Goal: Task Accomplishment & Management: Use online tool/utility

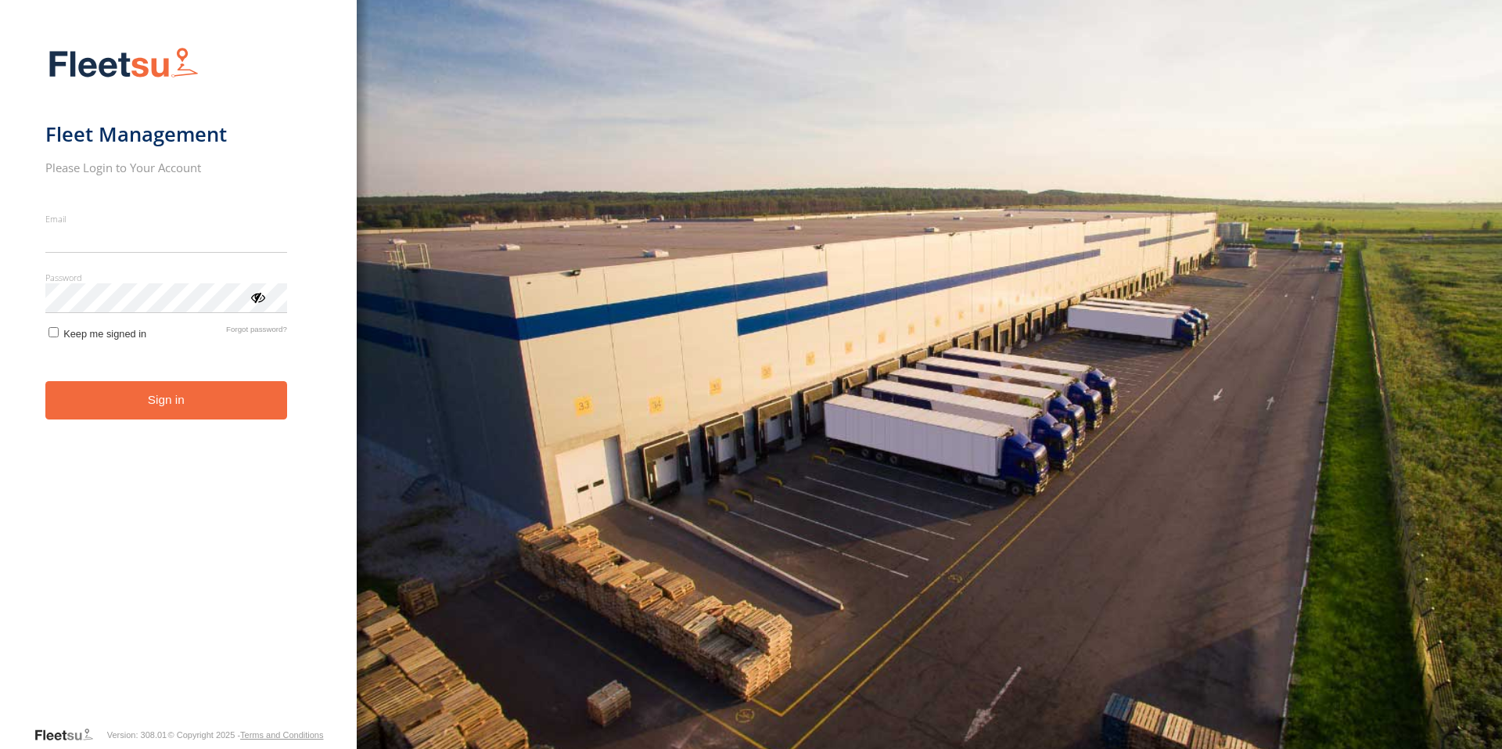
type input "**********"
click at [206, 415] on button "Sign in" at bounding box center [166, 400] width 242 height 38
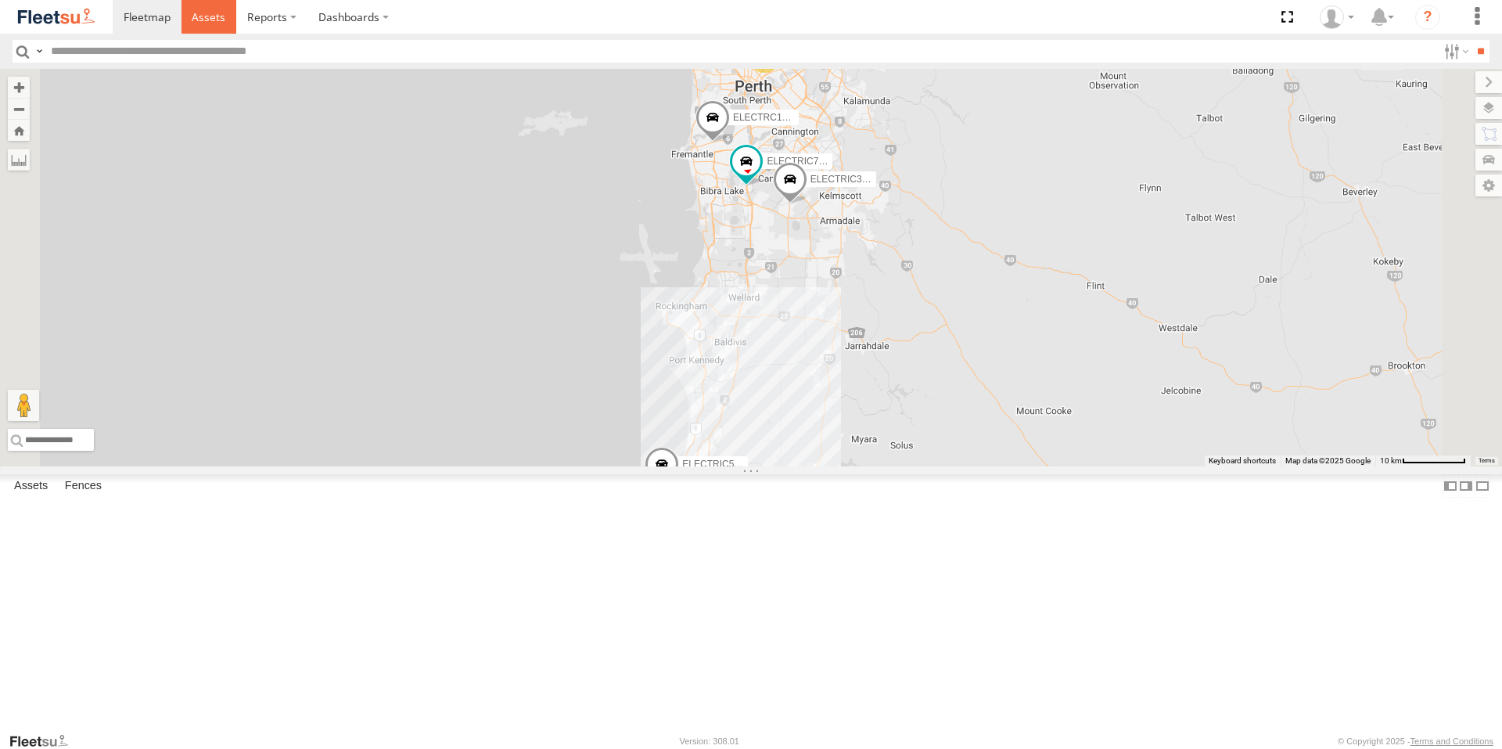
click at [208, 20] on span at bounding box center [209, 16] width 34 height 15
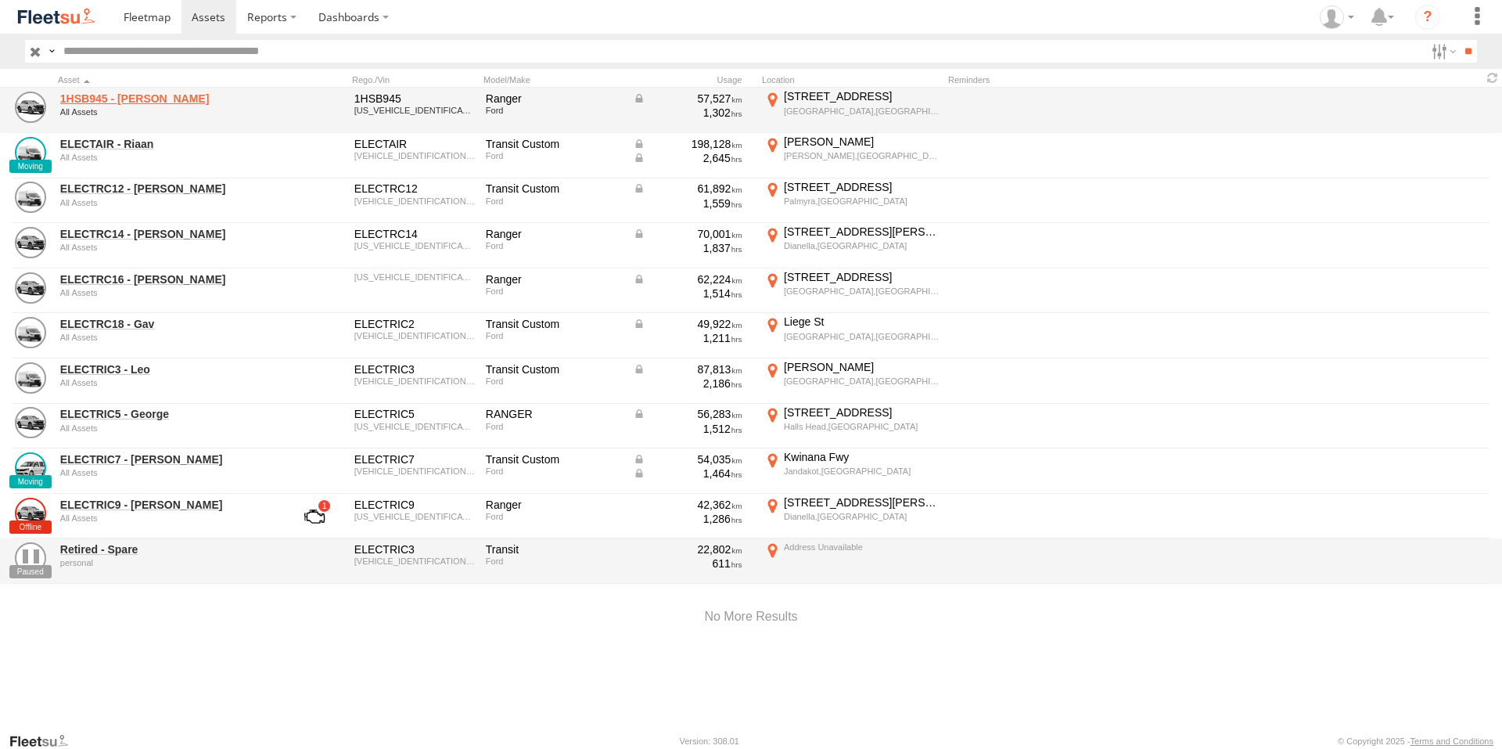
click at [110, 95] on link "1HSB945 - Ben" at bounding box center [167, 99] width 214 height 14
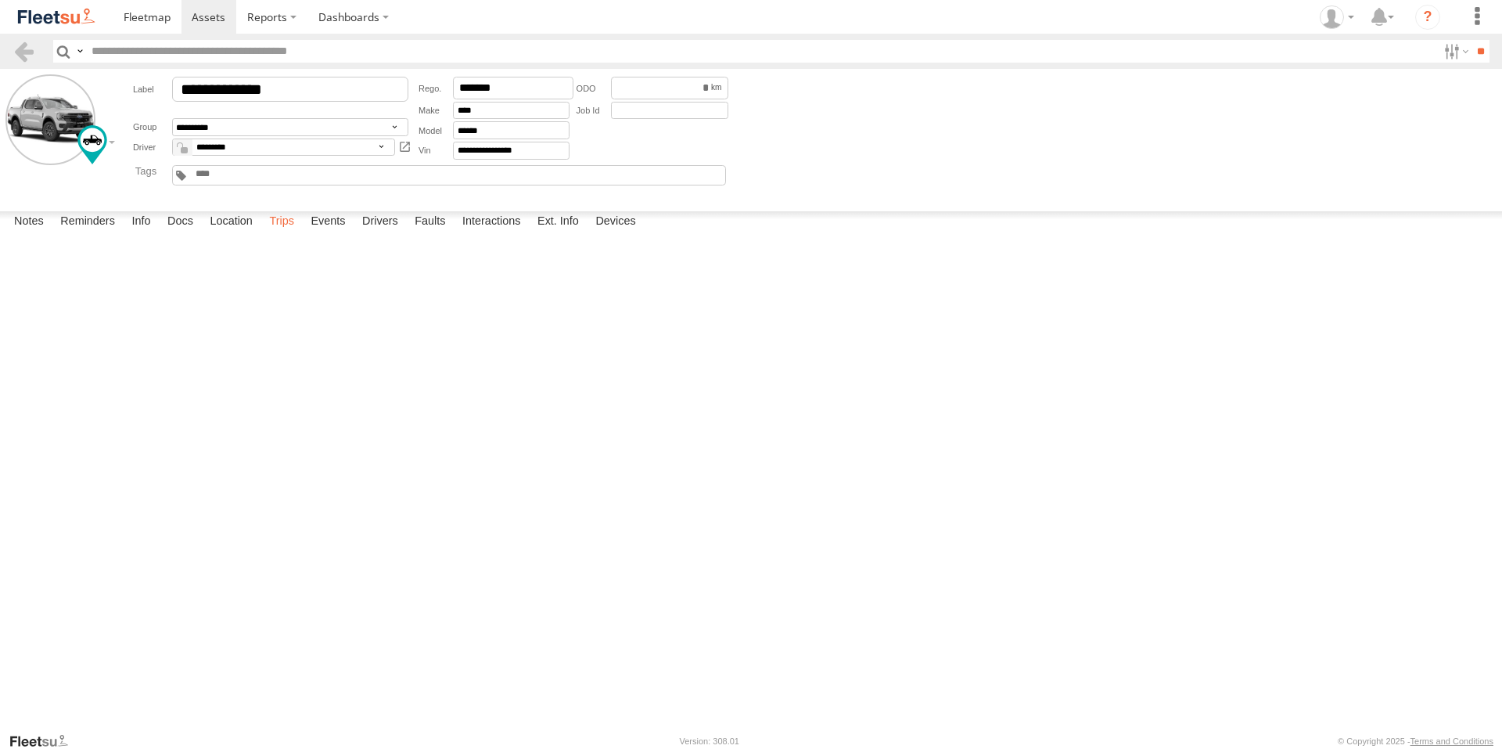
click at [285, 233] on label "Trips" at bounding box center [281, 222] width 41 height 22
click at [200, 16] on span at bounding box center [209, 16] width 34 height 15
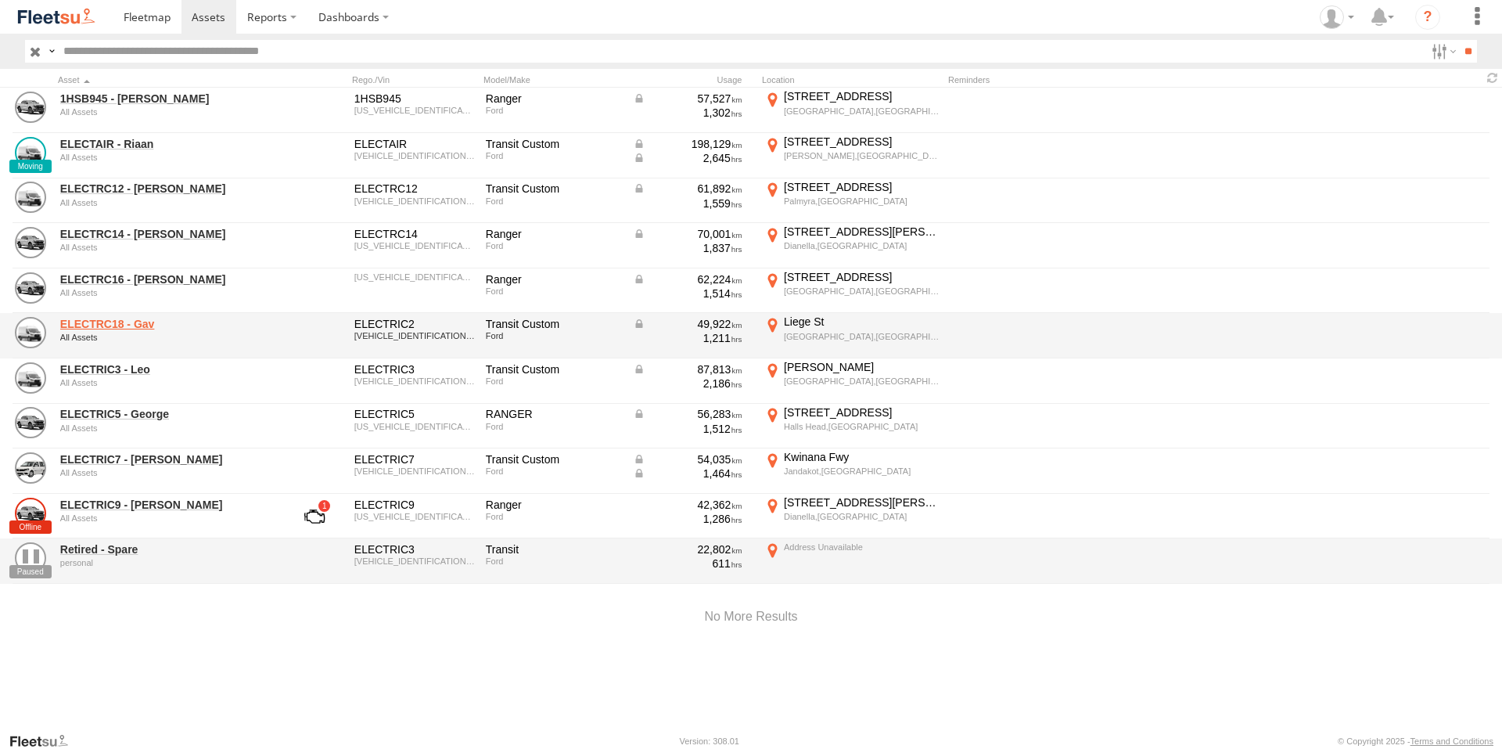
click at [127, 326] on link "ELECTRC18 - Gav" at bounding box center [167, 324] width 214 height 14
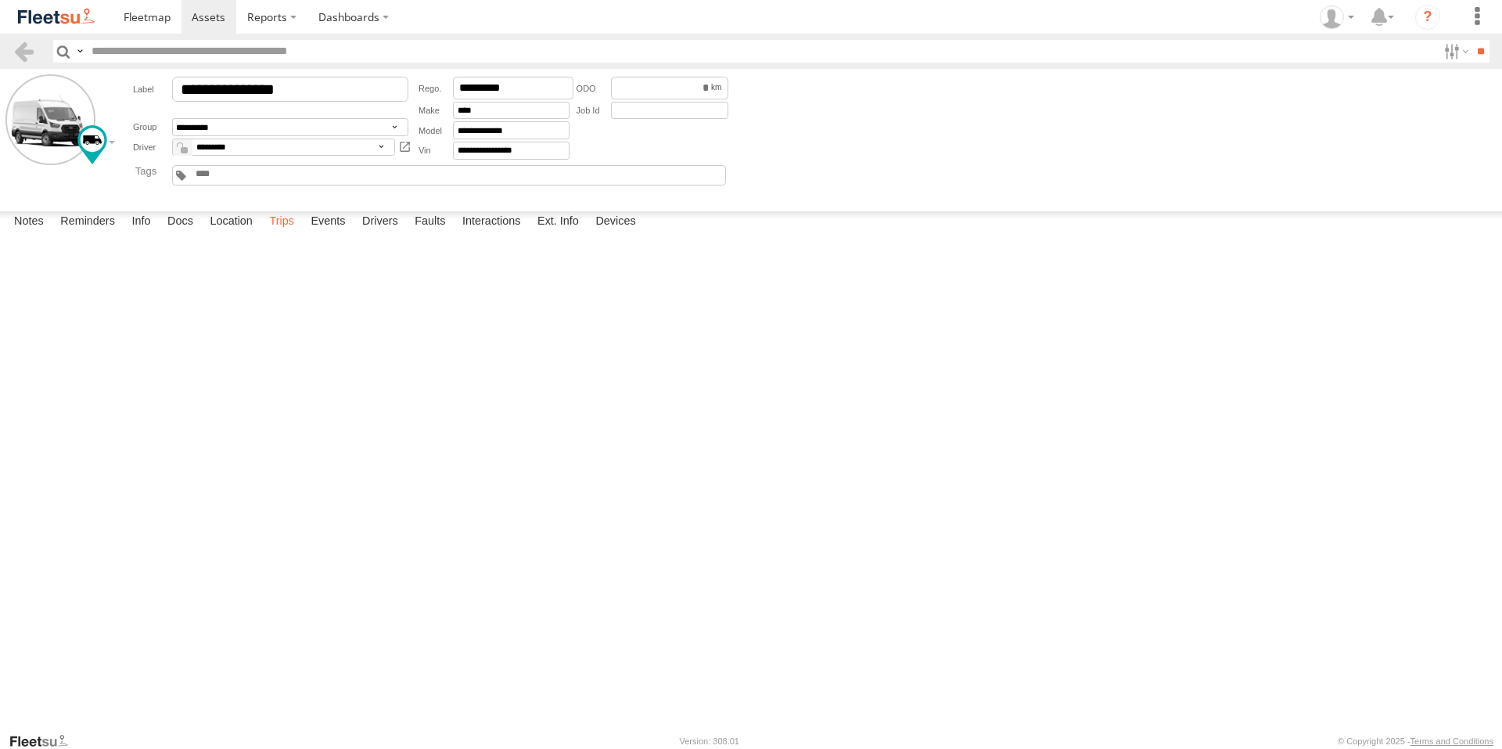
click at [289, 233] on label "Trips" at bounding box center [281, 222] width 41 height 22
click at [207, 20] on span at bounding box center [209, 16] width 34 height 15
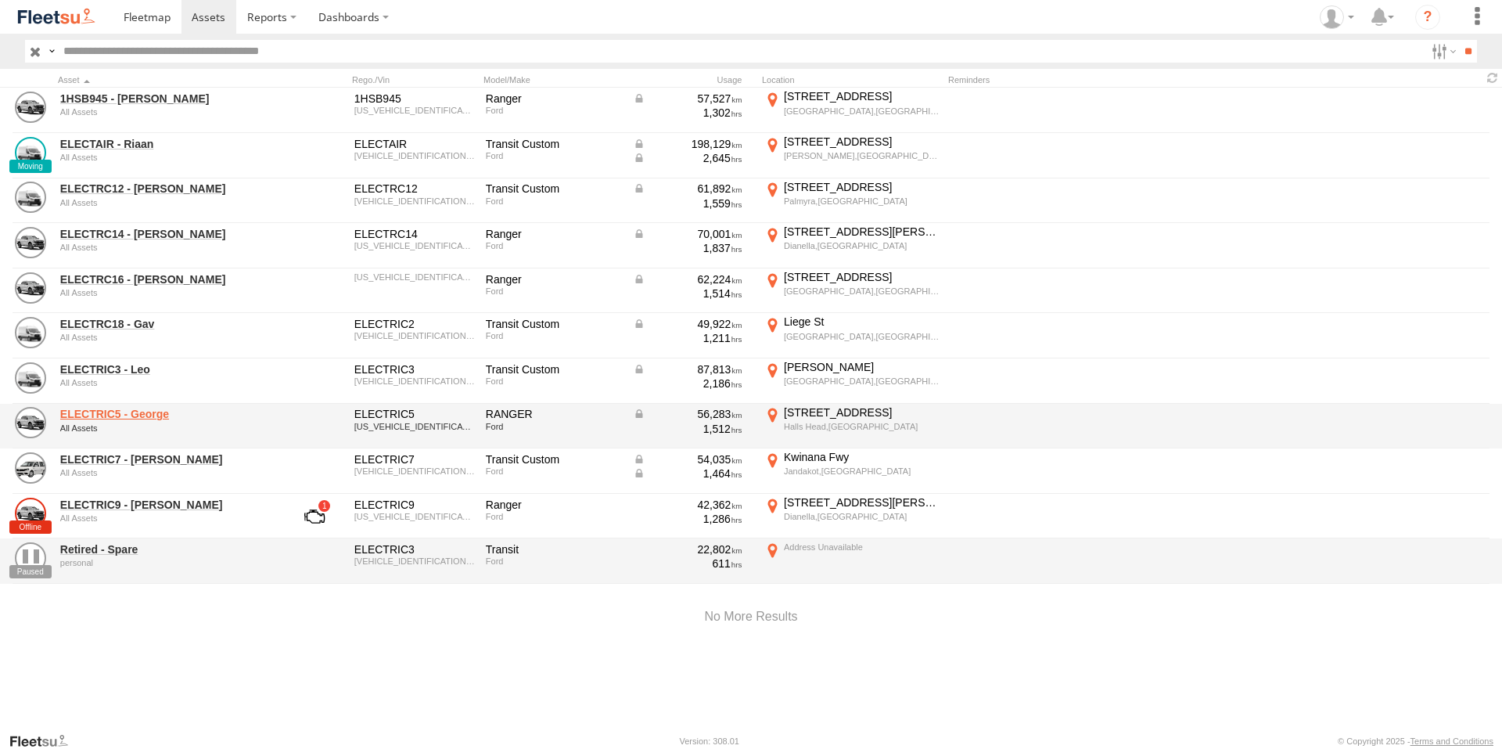
click at [143, 412] on link "ELECTRIC5 - George" at bounding box center [167, 414] width 214 height 14
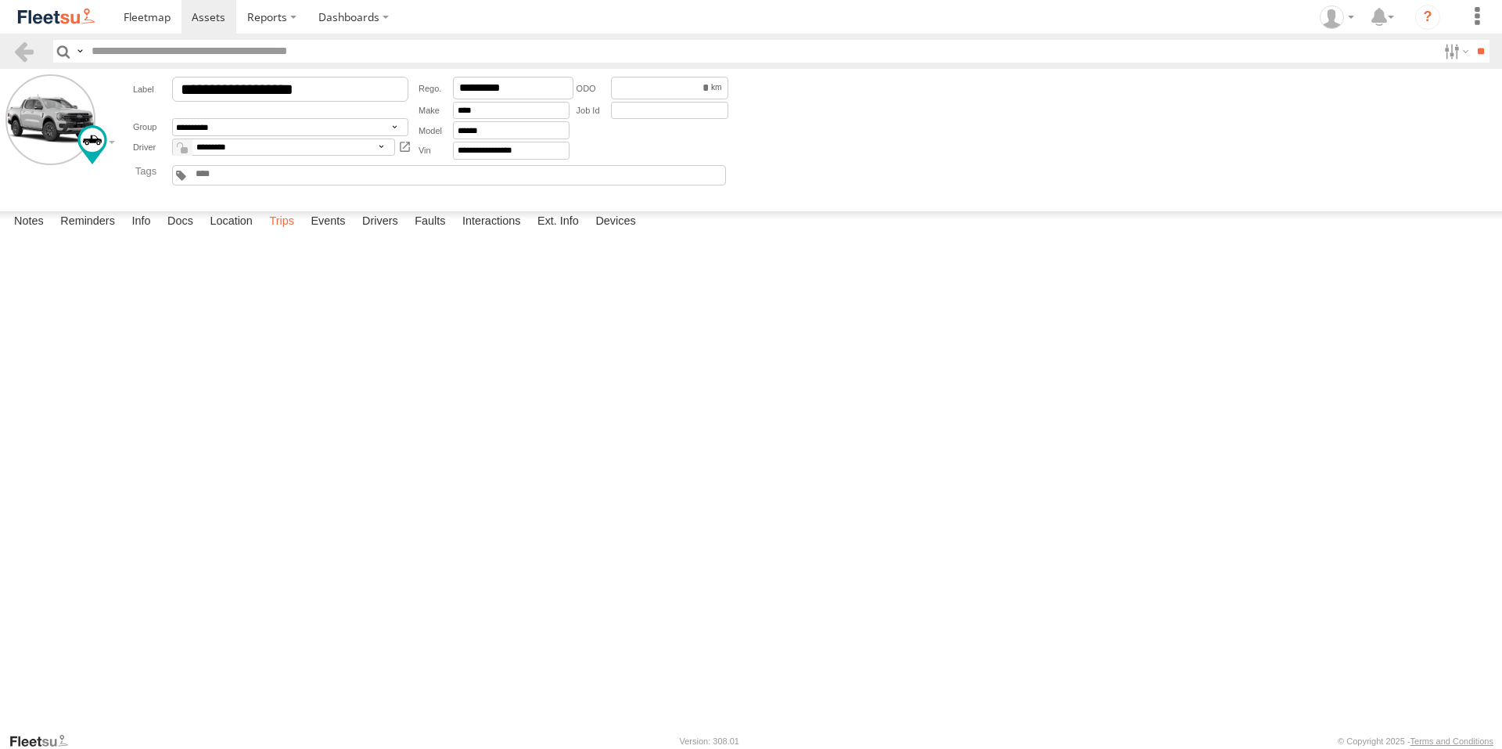
click at [278, 233] on label "Trips" at bounding box center [281, 222] width 41 height 22
click at [217, 9] on link at bounding box center [210, 17] width 56 height 34
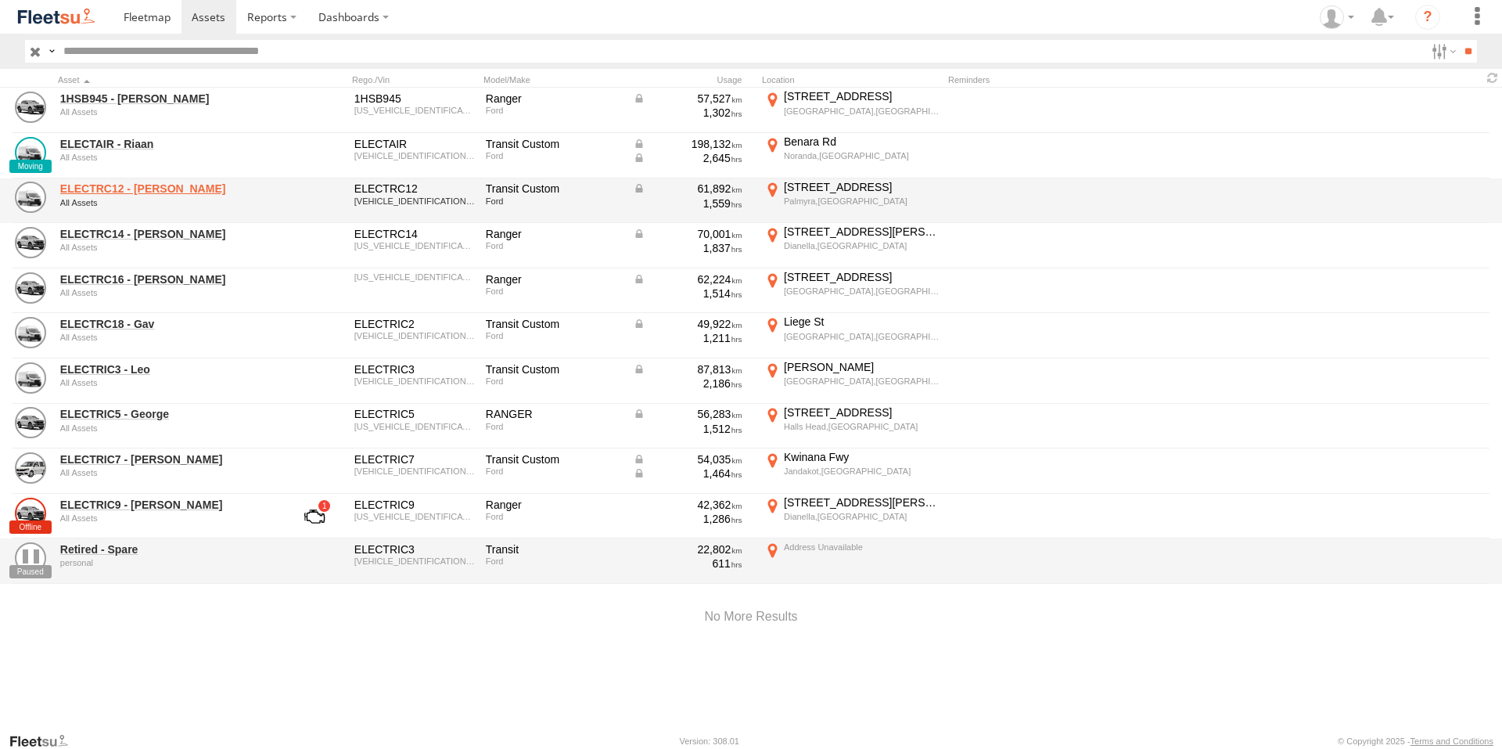
click at [103, 189] on link "ELECTRC12 - [PERSON_NAME]" at bounding box center [167, 189] width 214 height 14
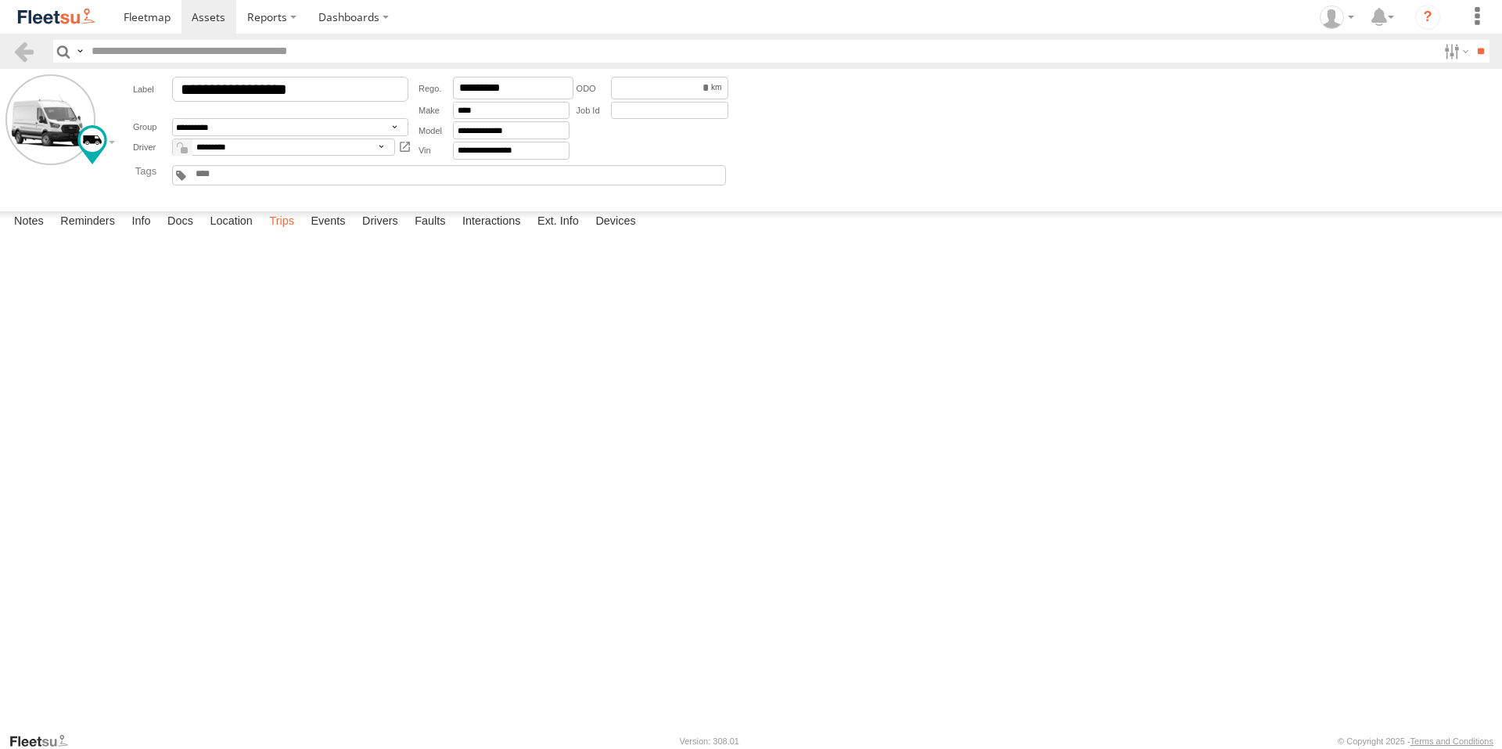
click at [289, 233] on label "Trips" at bounding box center [281, 222] width 41 height 22
click at [193, 2] on link at bounding box center [210, 17] width 56 height 34
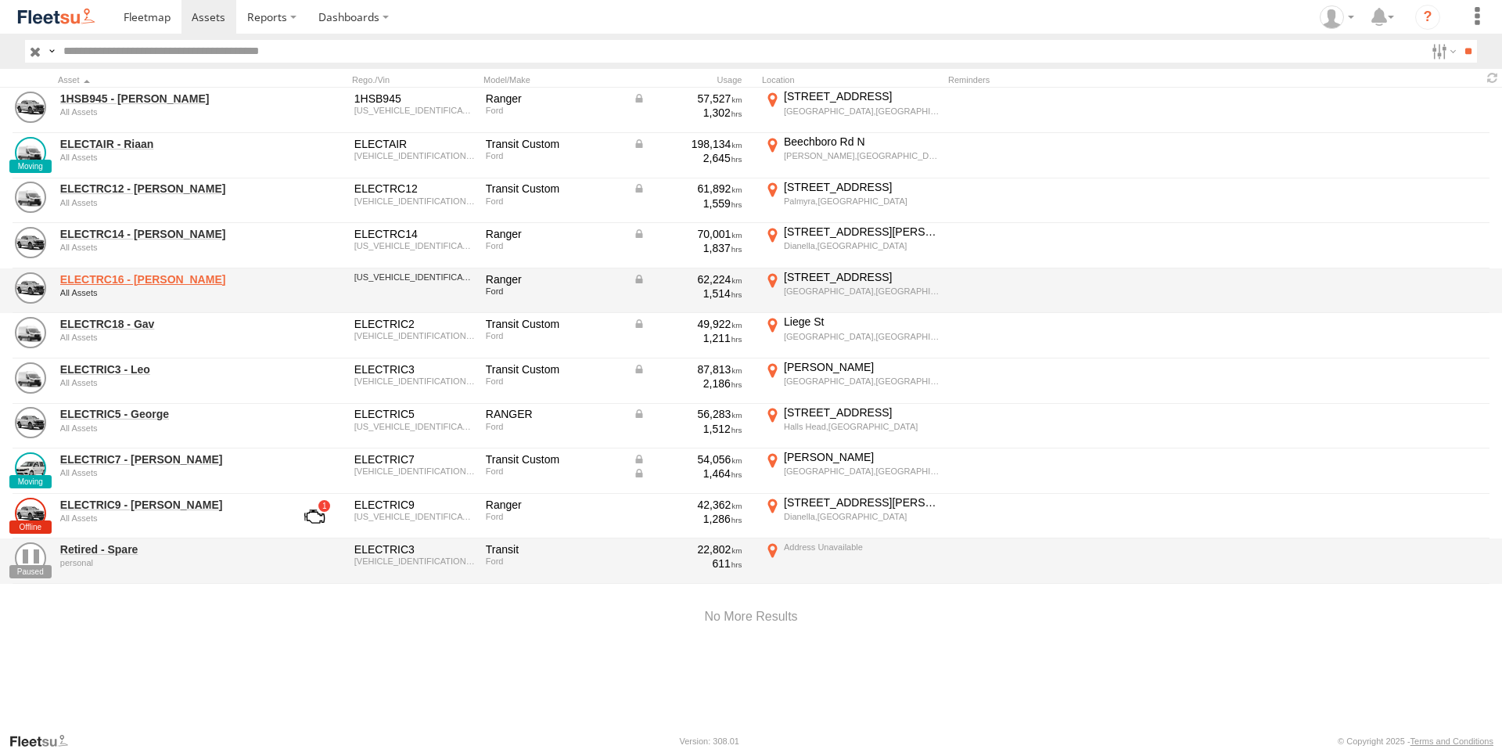
click at [134, 275] on link "ELECTRC16 - [PERSON_NAME]" at bounding box center [167, 279] width 214 height 14
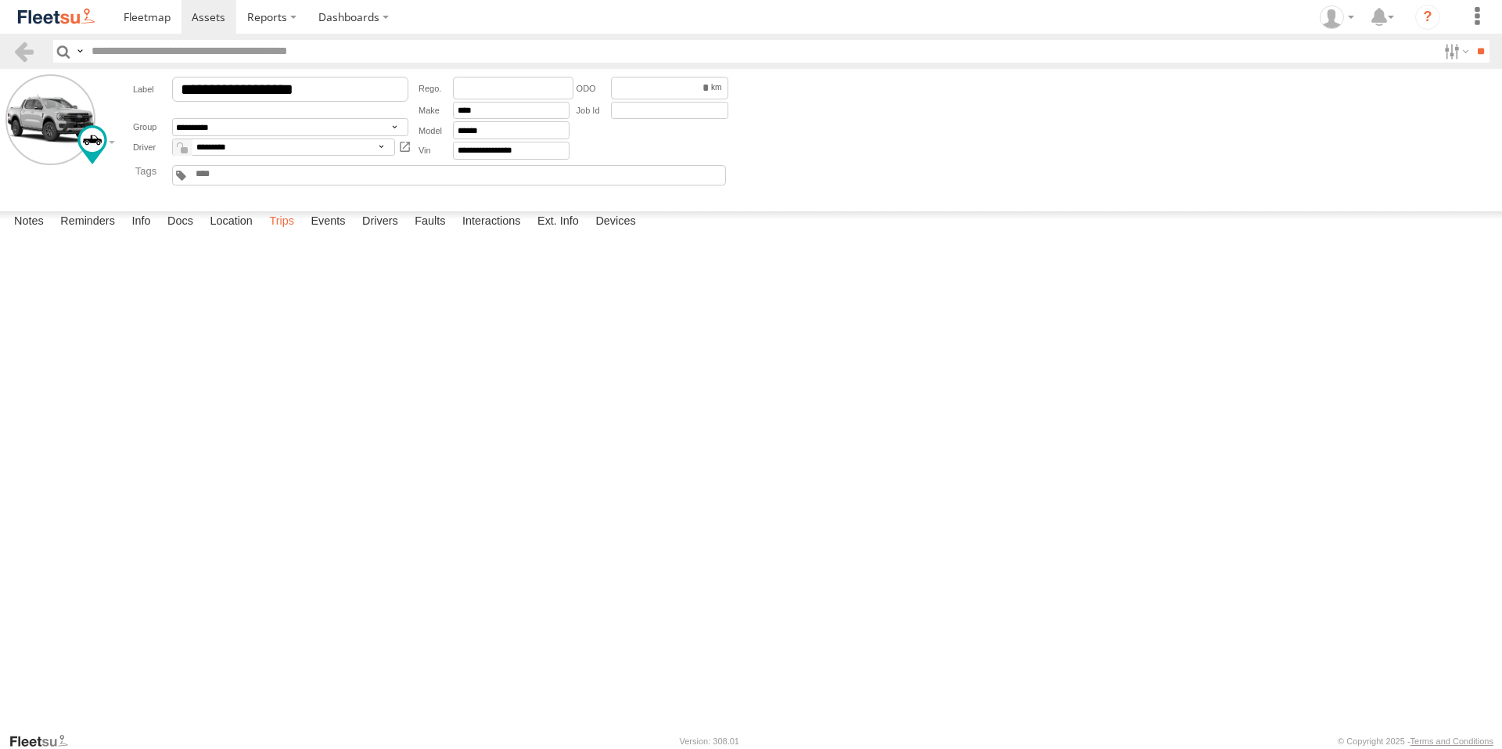
click at [288, 233] on label "Trips" at bounding box center [281, 222] width 41 height 22
click at [139, 24] on span at bounding box center [147, 16] width 47 height 15
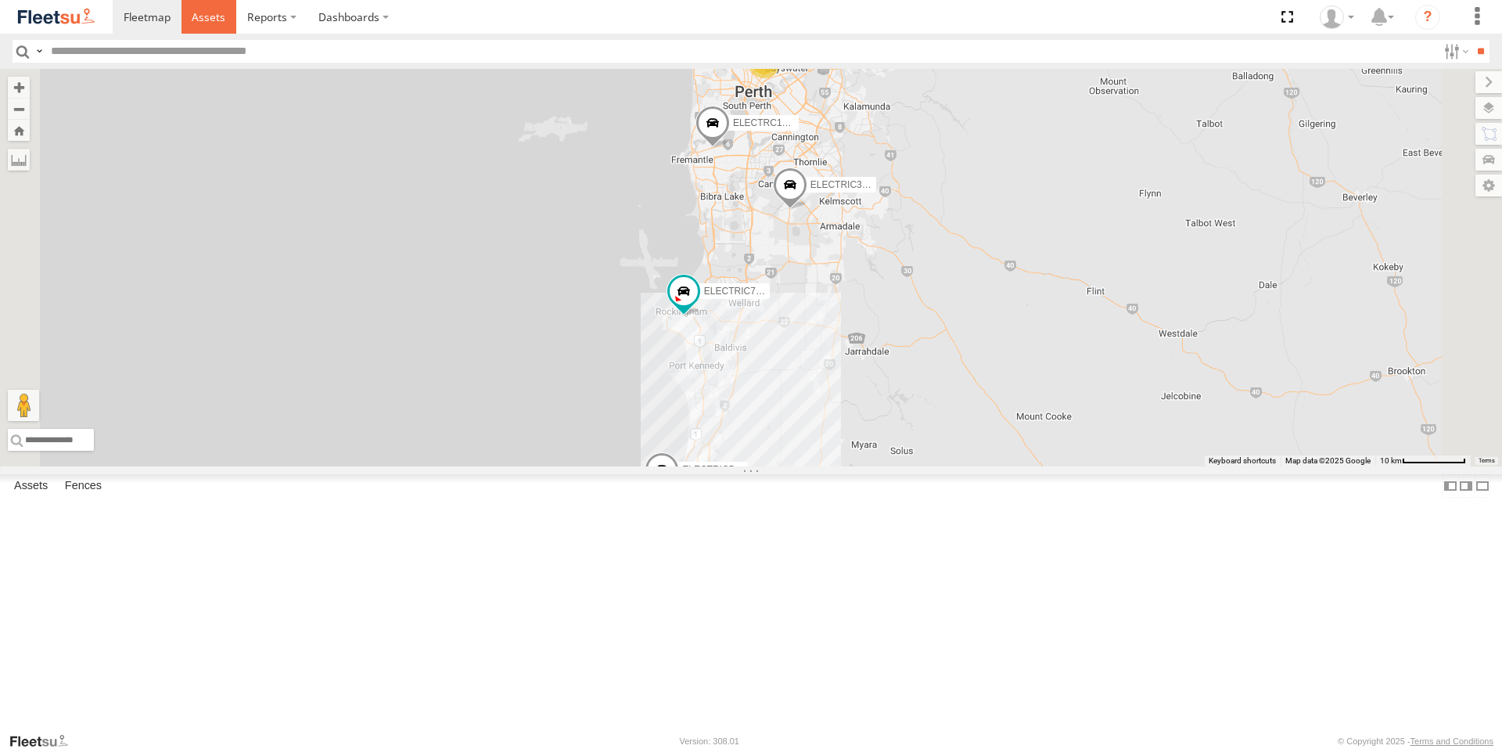
click at [214, 16] on span at bounding box center [209, 16] width 34 height 15
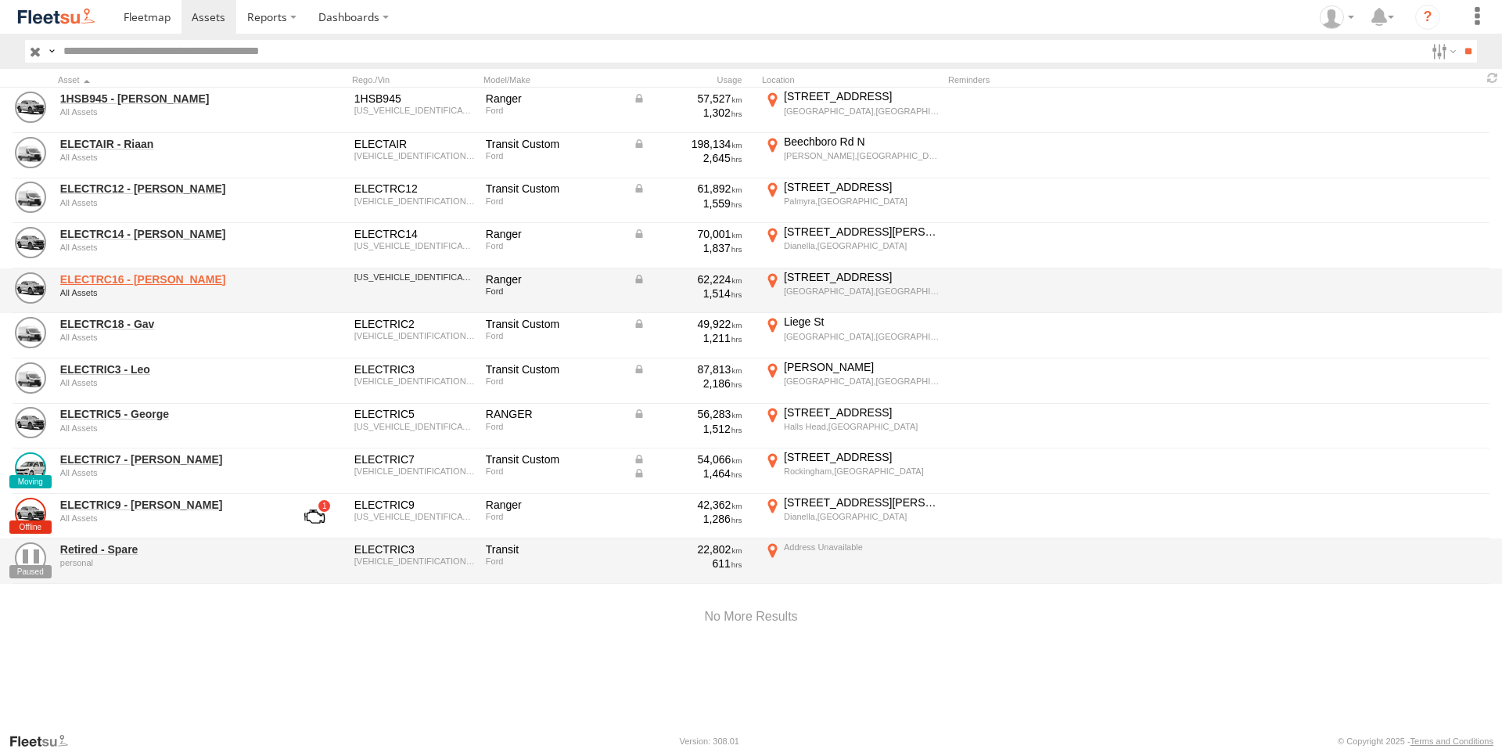
click at [149, 273] on link "ELECTRC16 - [PERSON_NAME]" at bounding box center [167, 279] width 214 height 14
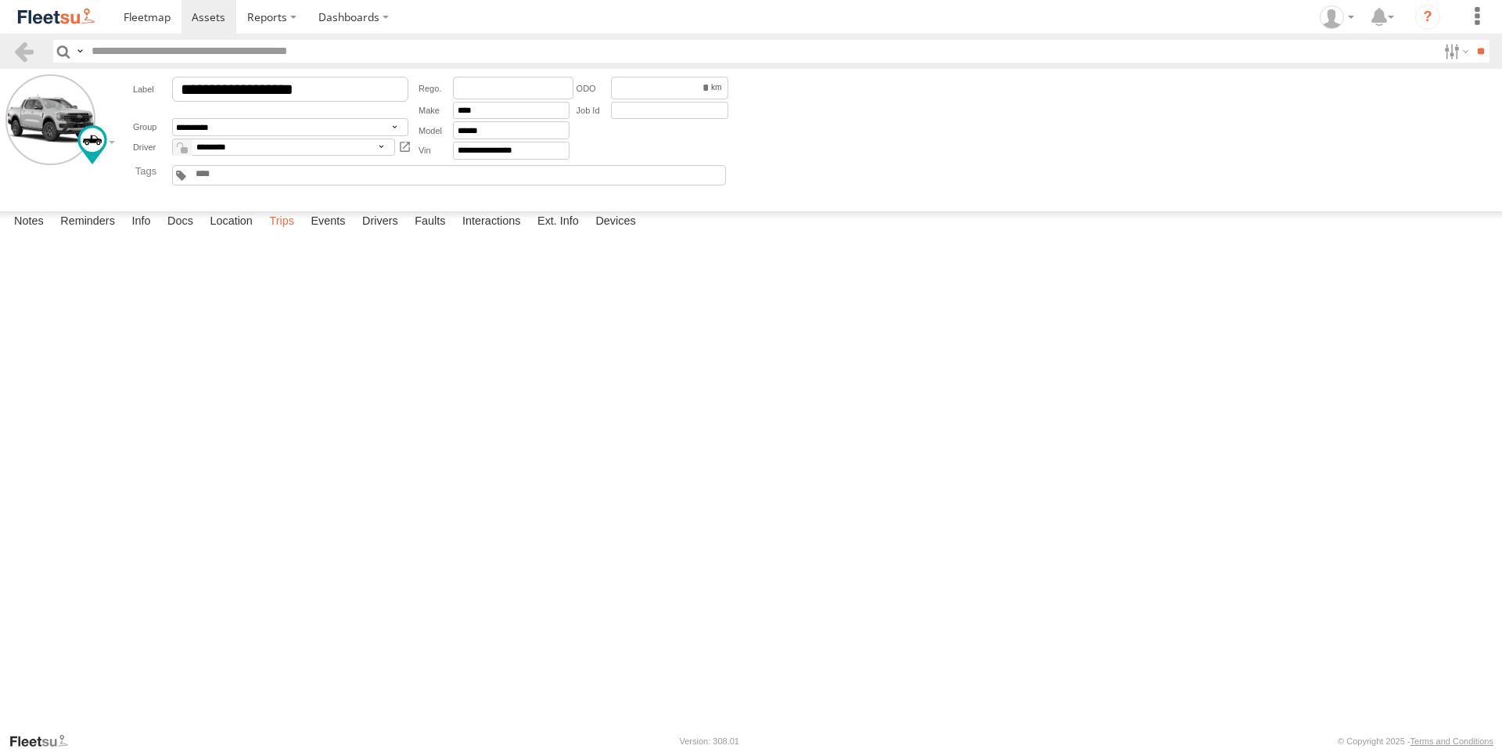
click at [283, 233] on label "Trips" at bounding box center [281, 222] width 41 height 22
click at [0, 0] on div "115 Murdoch Rd" at bounding box center [0, 0] width 0 height 0
click at [0, 0] on img "Click to see this area on Google Maps" at bounding box center [0, 0] width 0 height 0
click at [0, 0] on label "×" at bounding box center [0, 0] width 0 height 0
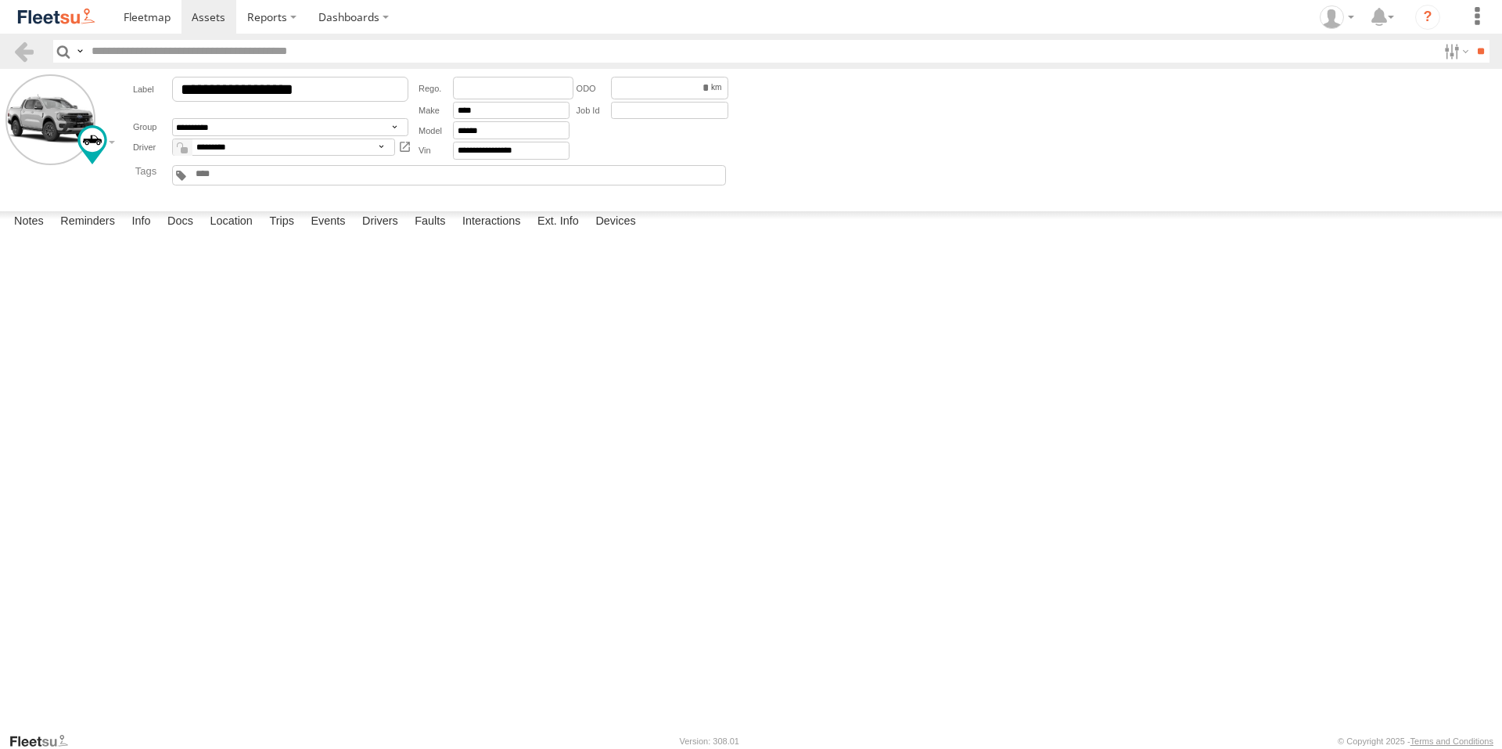
click at [0, 0] on div "25 Walanna Dr" at bounding box center [0, 0] width 0 height 0
click at [0, 0] on img "Click to see this area on Google Maps" at bounding box center [0, 0] width 0 height 0
click at [0, 0] on label "×" at bounding box center [0, 0] width 0 height 0
click at [337, 233] on label "Events" at bounding box center [328, 222] width 50 height 22
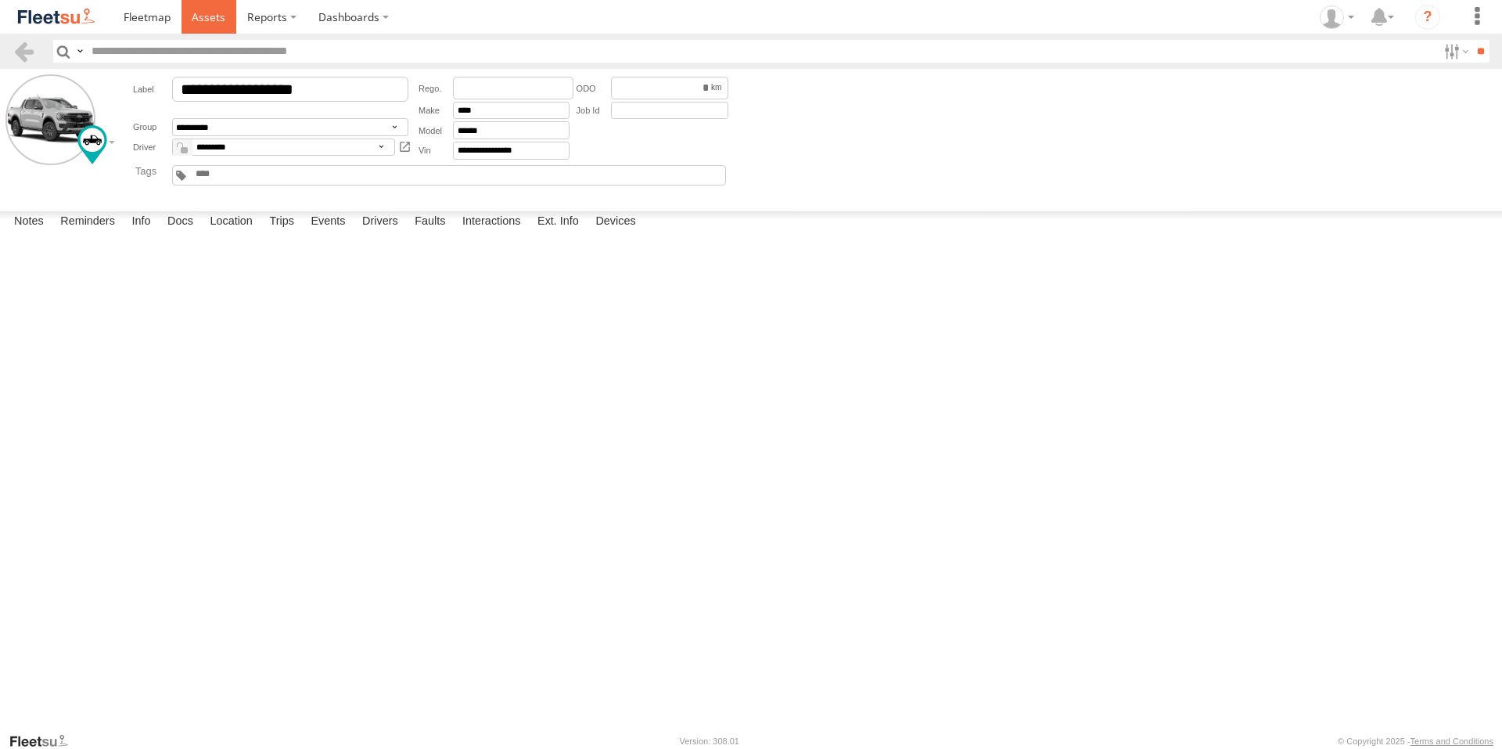
click at [211, 14] on span at bounding box center [209, 16] width 34 height 15
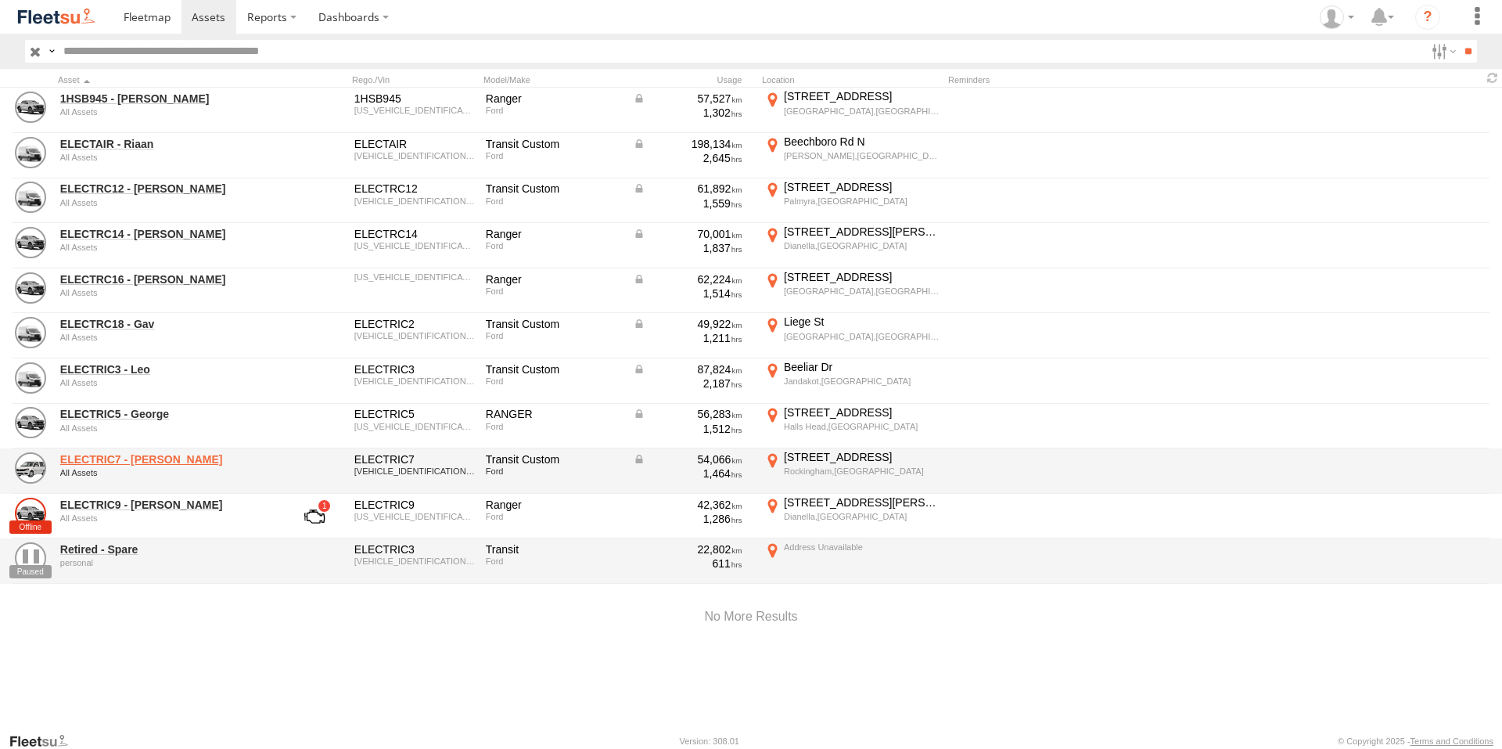
click at [128, 459] on link "ELECTRIC7 - [PERSON_NAME]" at bounding box center [167, 459] width 214 height 14
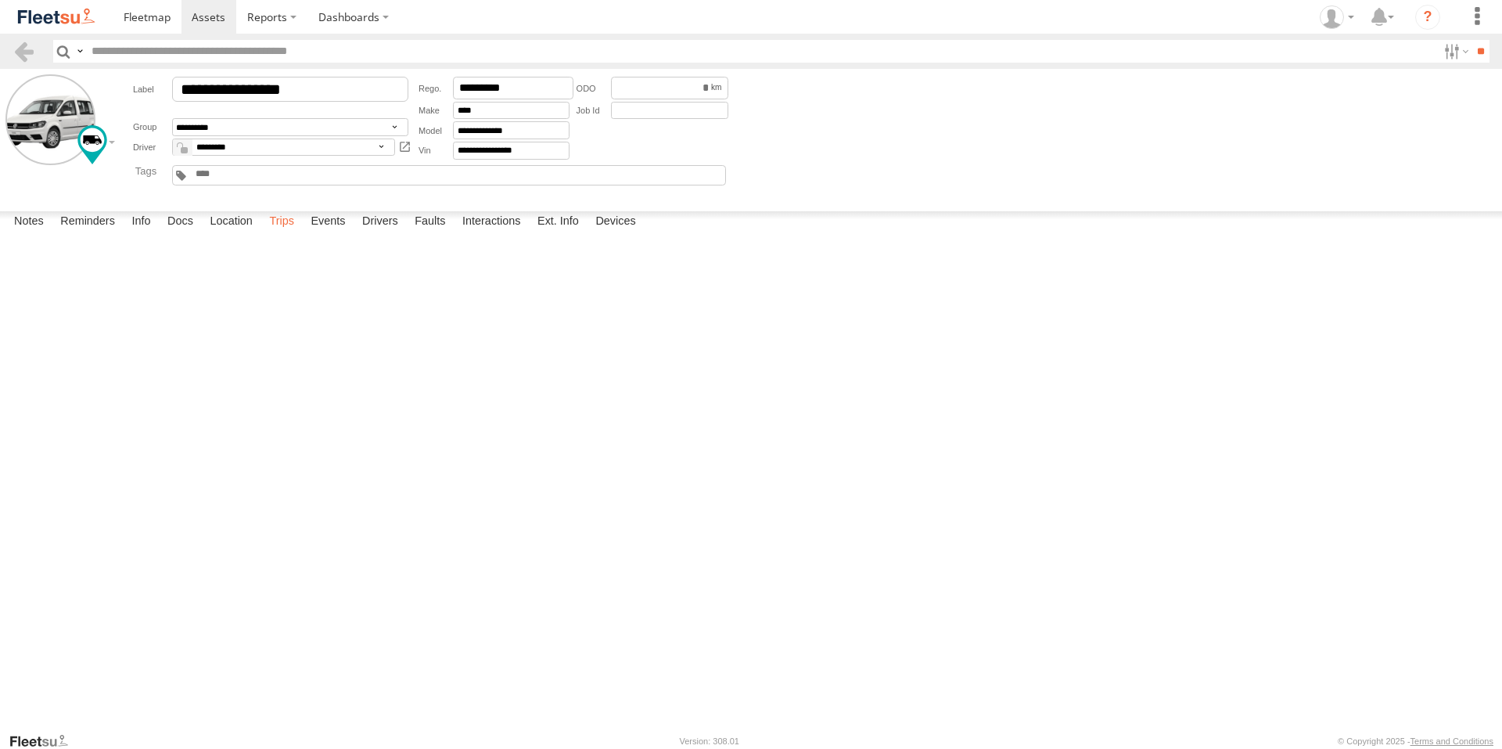
click at [284, 233] on label "Trips" at bounding box center [281, 222] width 41 height 22
click at [0, 0] on div "[STREET_ADDRESS]" at bounding box center [0, 0] width 0 height 0
click at [0, 0] on img "Click to see this area on Google Maps" at bounding box center [0, 0] width 0 height 0
click at [0, 0] on div "Location Details ×" at bounding box center [0, 0] width 0 height 0
click at [0, 0] on label "×" at bounding box center [0, 0] width 0 height 0
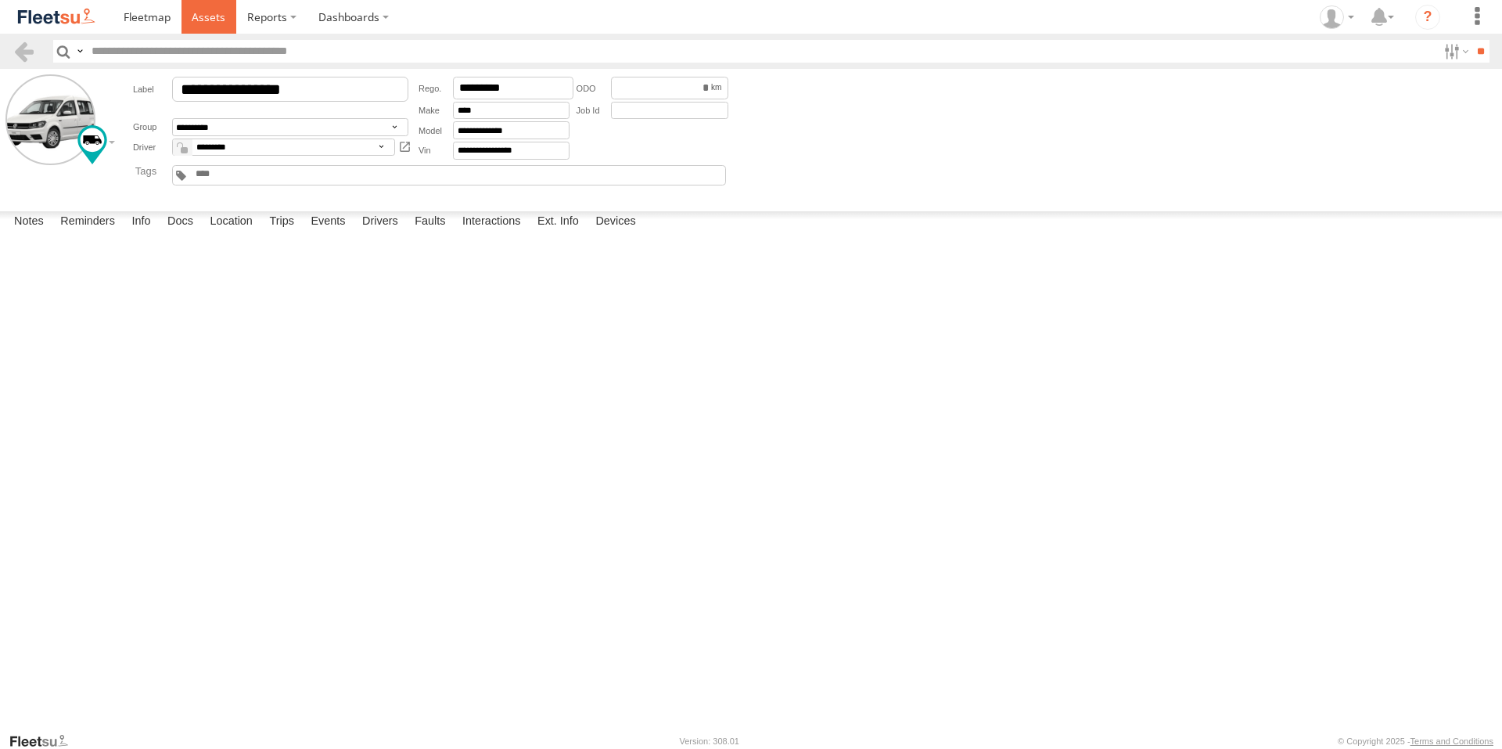
drag, startPoint x: 195, startPoint y: 9, endPoint x: 210, endPoint y: 16, distance: 17.5
click at [195, 9] on link at bounding box center [210, 17] width 56 height 34
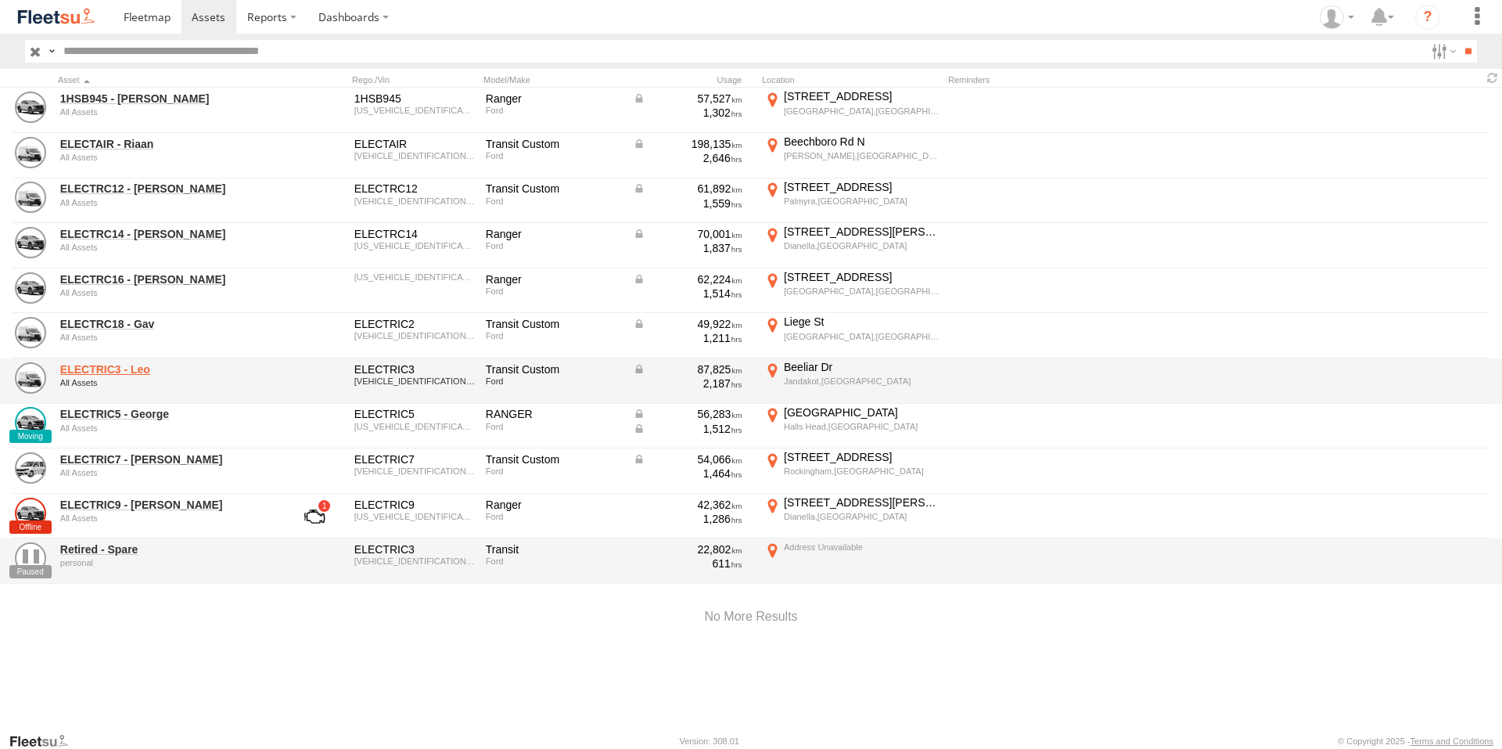
click at [128, 365] on link "ELECTRIC3 - Leo" at bounding box center [167, 369] width 214 height 14
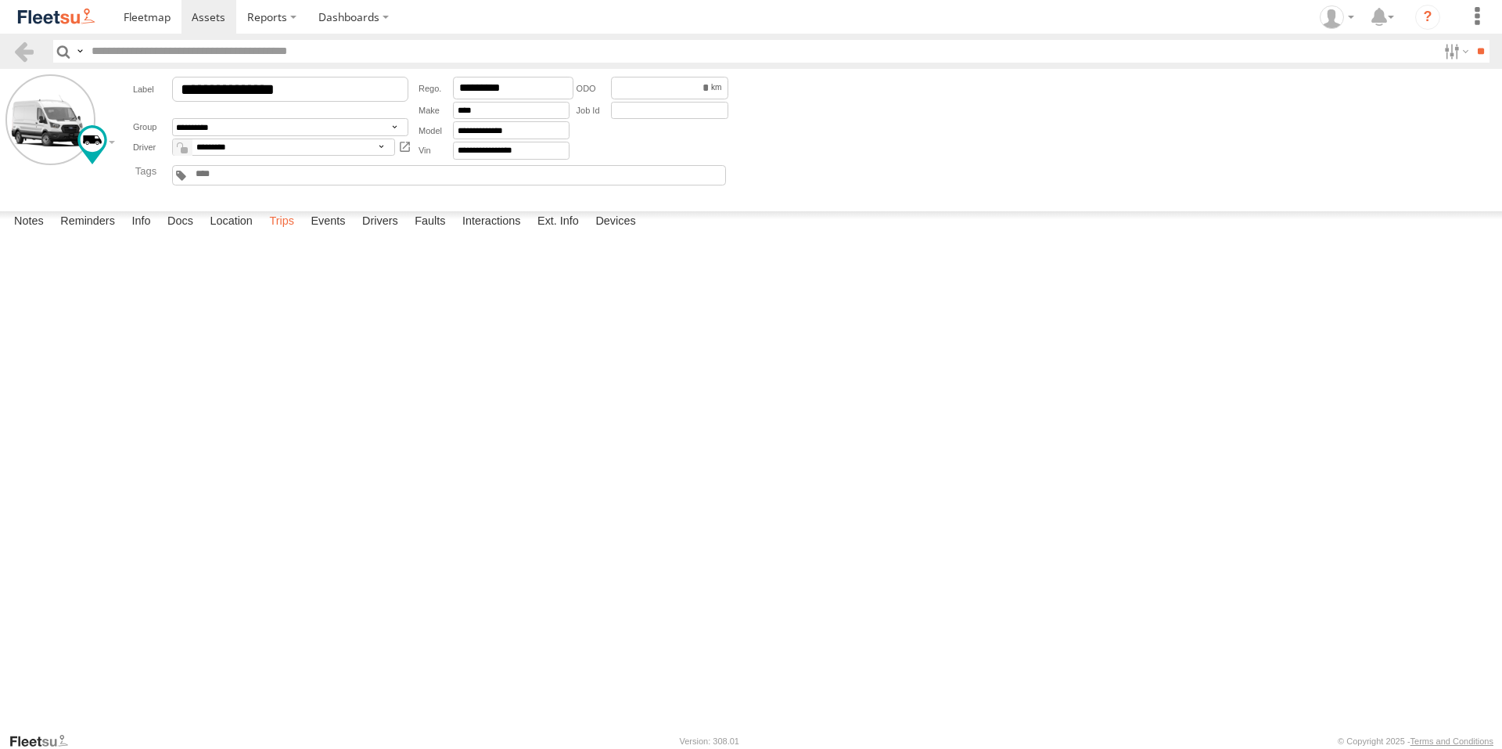
click at [284, 233] on label "Trips" at bounding box center [281, 222] width 41 height 22
click at [214, 18] on span at bounding box center [209, 16] width 34 height 15
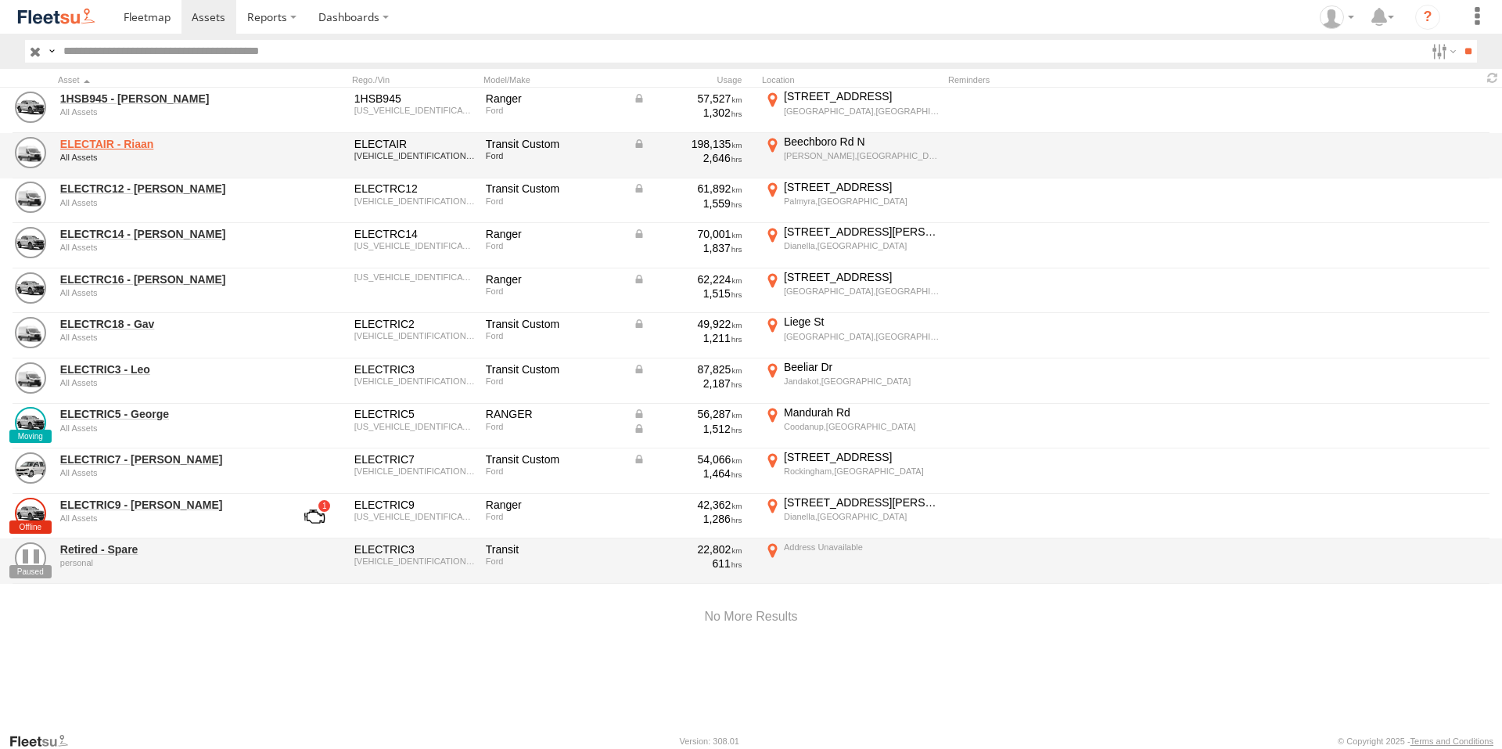
click at [118, 139] on link "ELECTAIR - Riaan" at bounding box center [167, 144] width 214 height 14
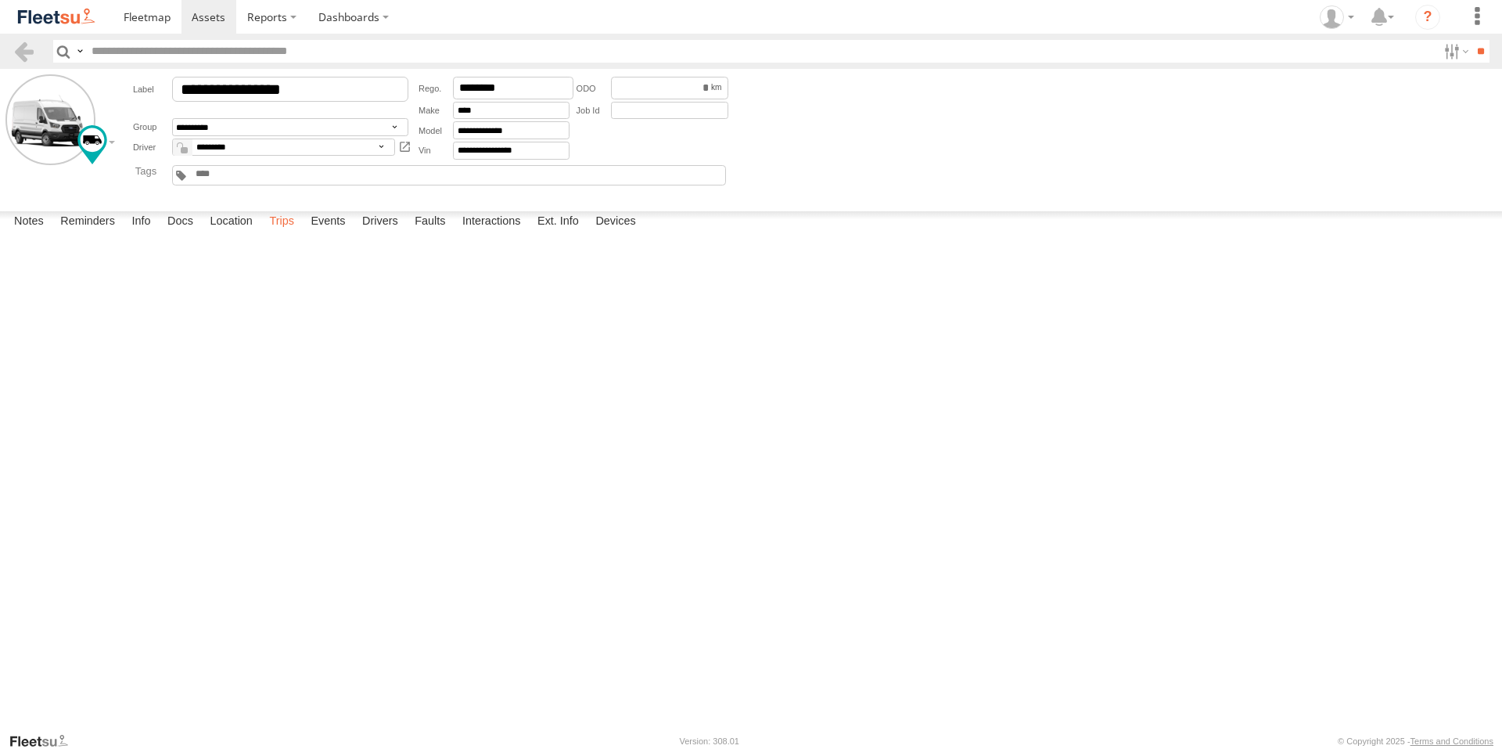
click at [282, 233] on label "Trips" at bounding box center [281, 222] width 41 height 22
click at [0, 0] on div "[PERSON_NAME] St" at bounding box center [0, 0] width 0 height 0
click at [0, 0] on img "Click to see this area on Google Maps" at bounding box center [0, 0] width 0 height 0
click at [0, 0] on div "Location Details ×" at bounding box center [0, 0] width 0 height 0
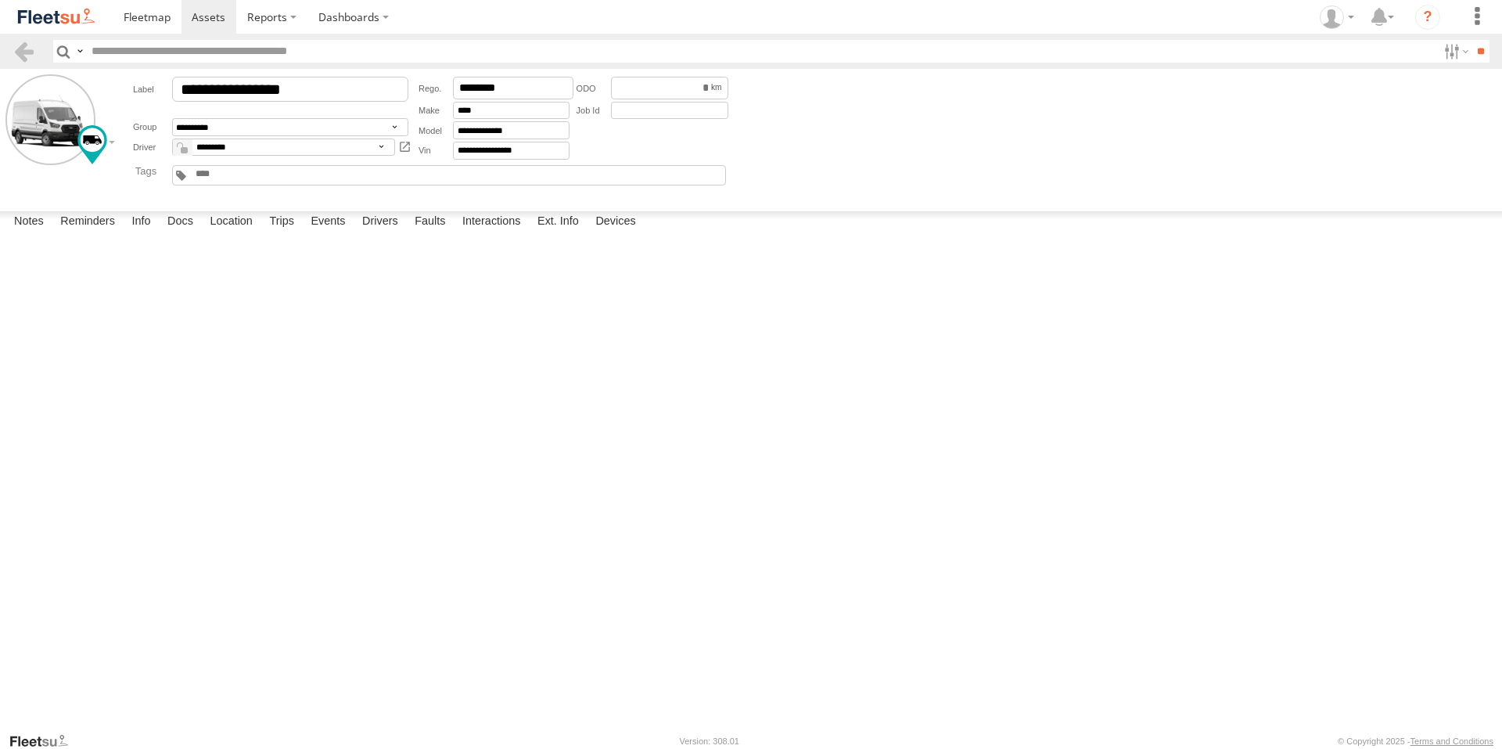
click at [0, 0] on label "×" at bounding box center [0, 0] width 0 height 0
